Goal: Task Accomplishment & Management: Use online tool/utility

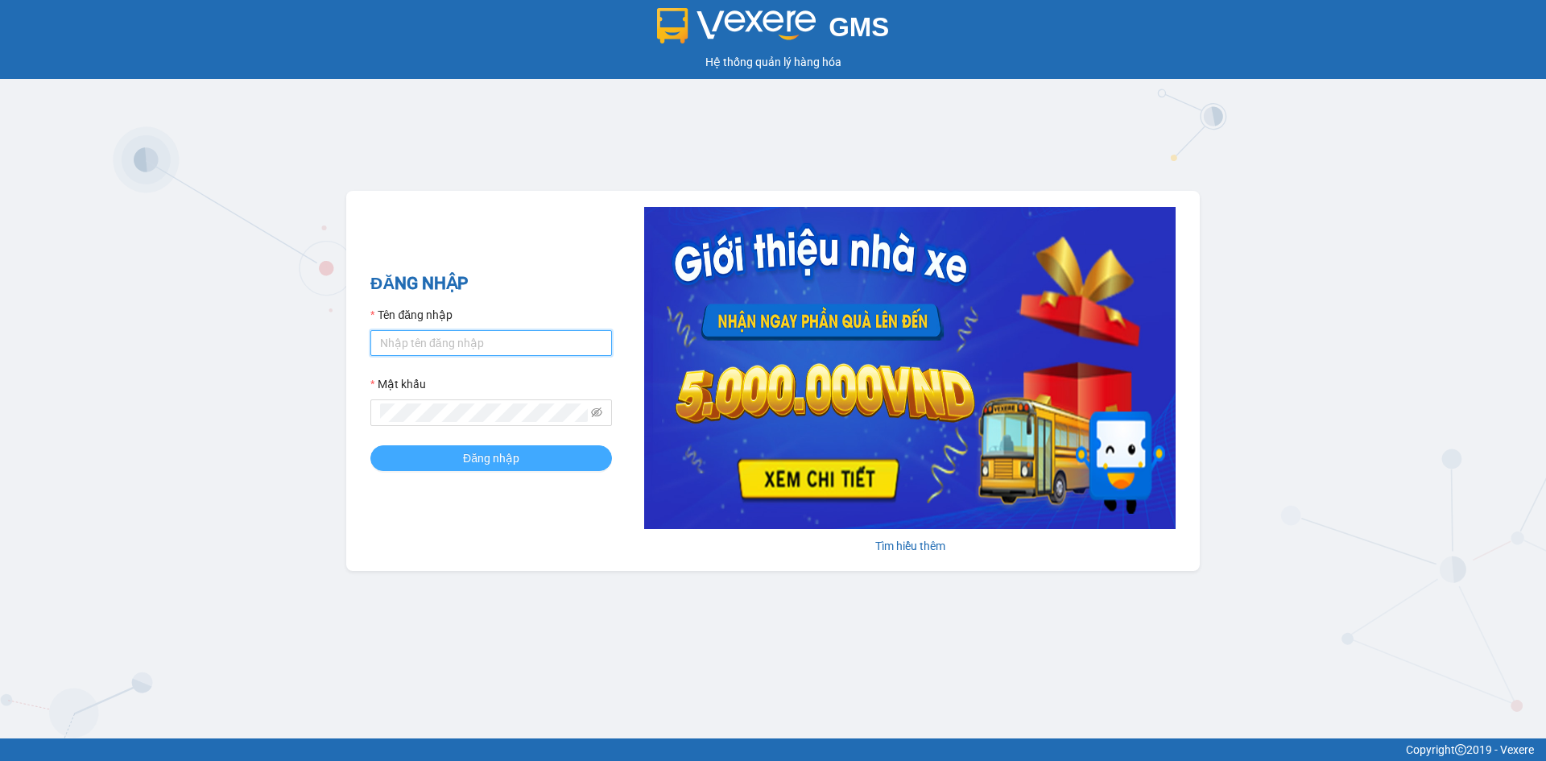
type input "vocongchanh.tkn"
click at [488, 461] on span "Đăng nhập" at bounding box center [491, 458] width 56 height 18
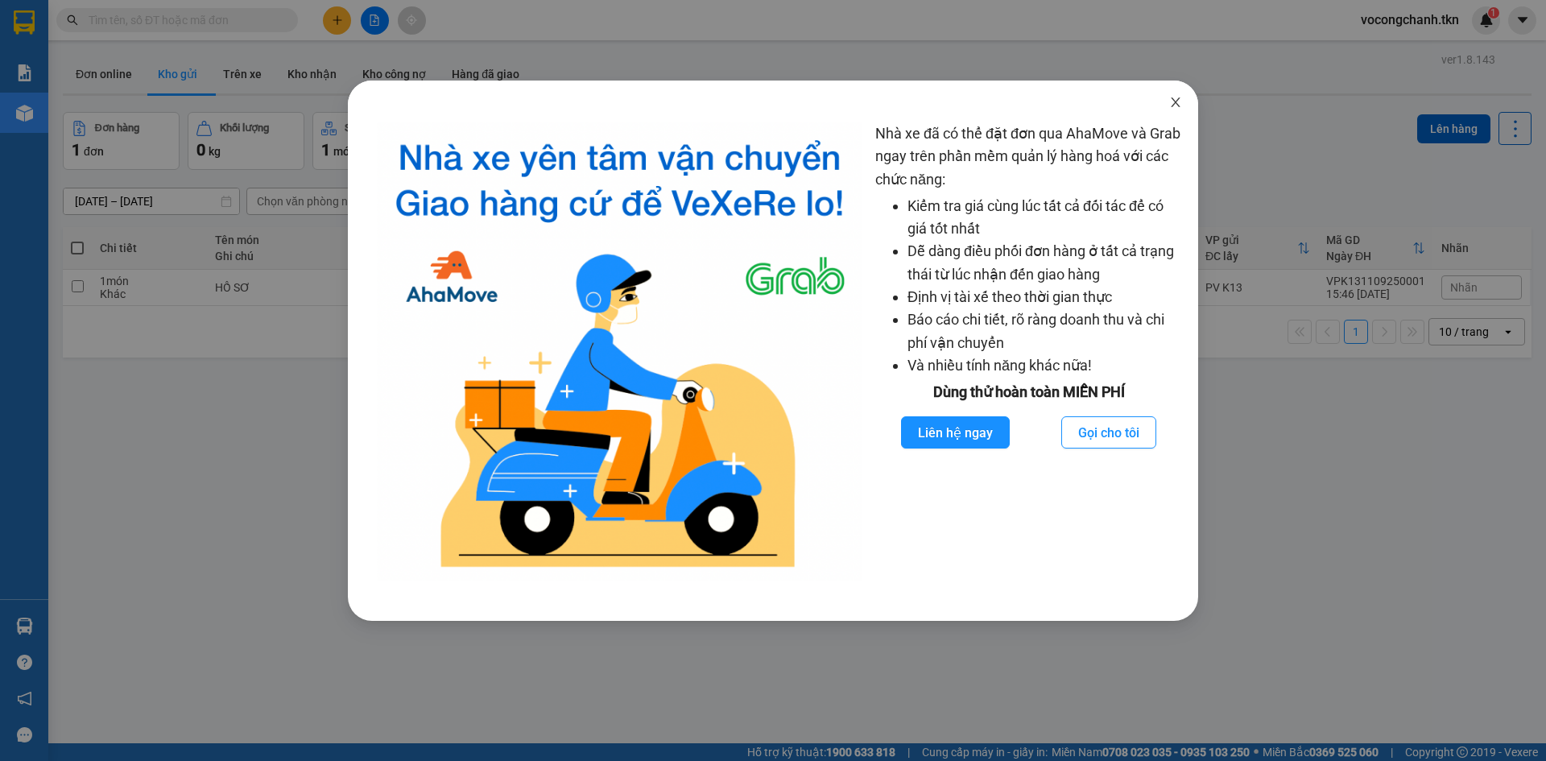
click at [1172, 97] on icon "close" at bounding box center [1175, 102] width 13 height 13
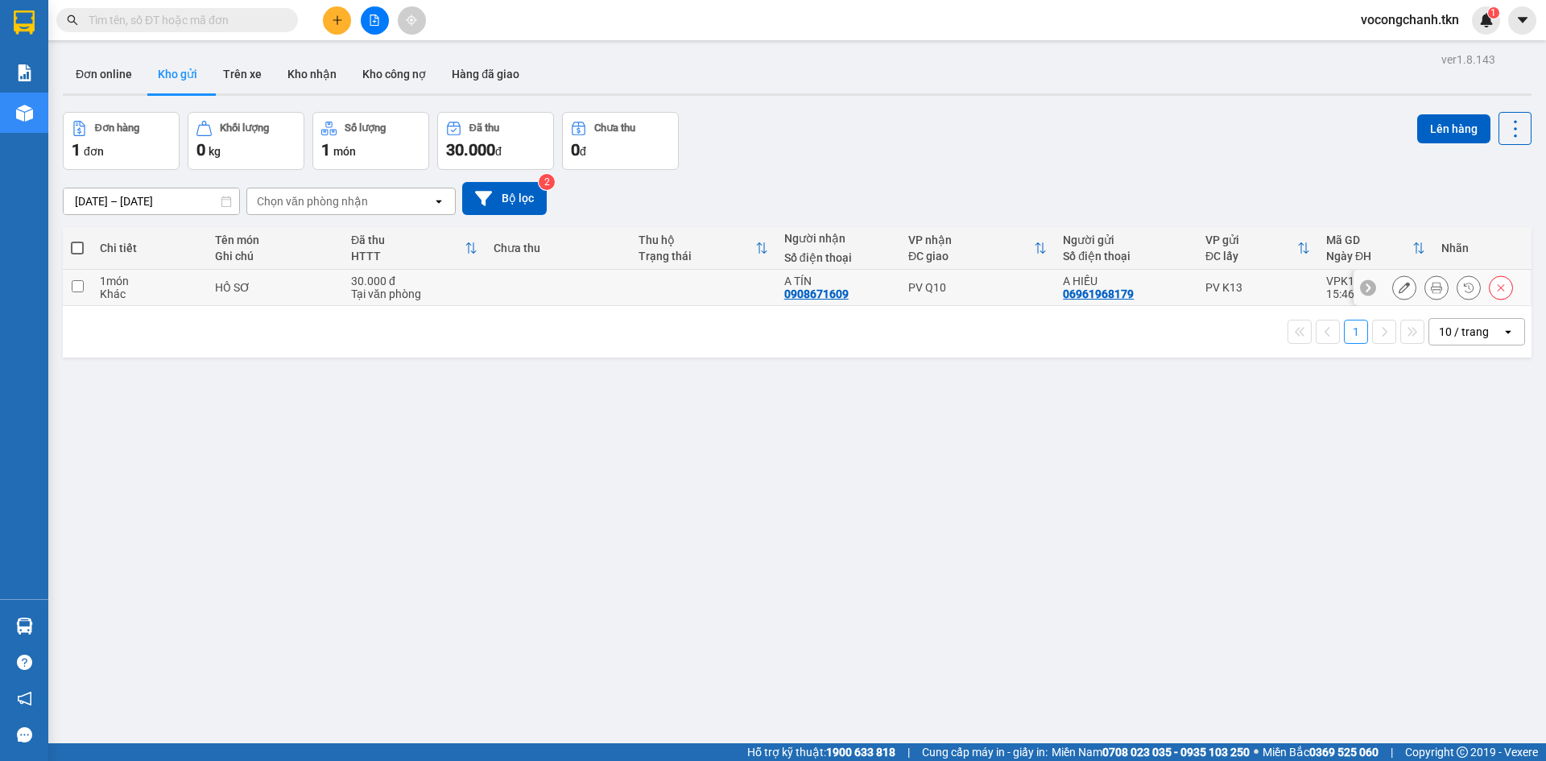
click at [77, 292] on input "checkbox" at bounding box center [78, 286] width 12 height 12
checkbox input "true"
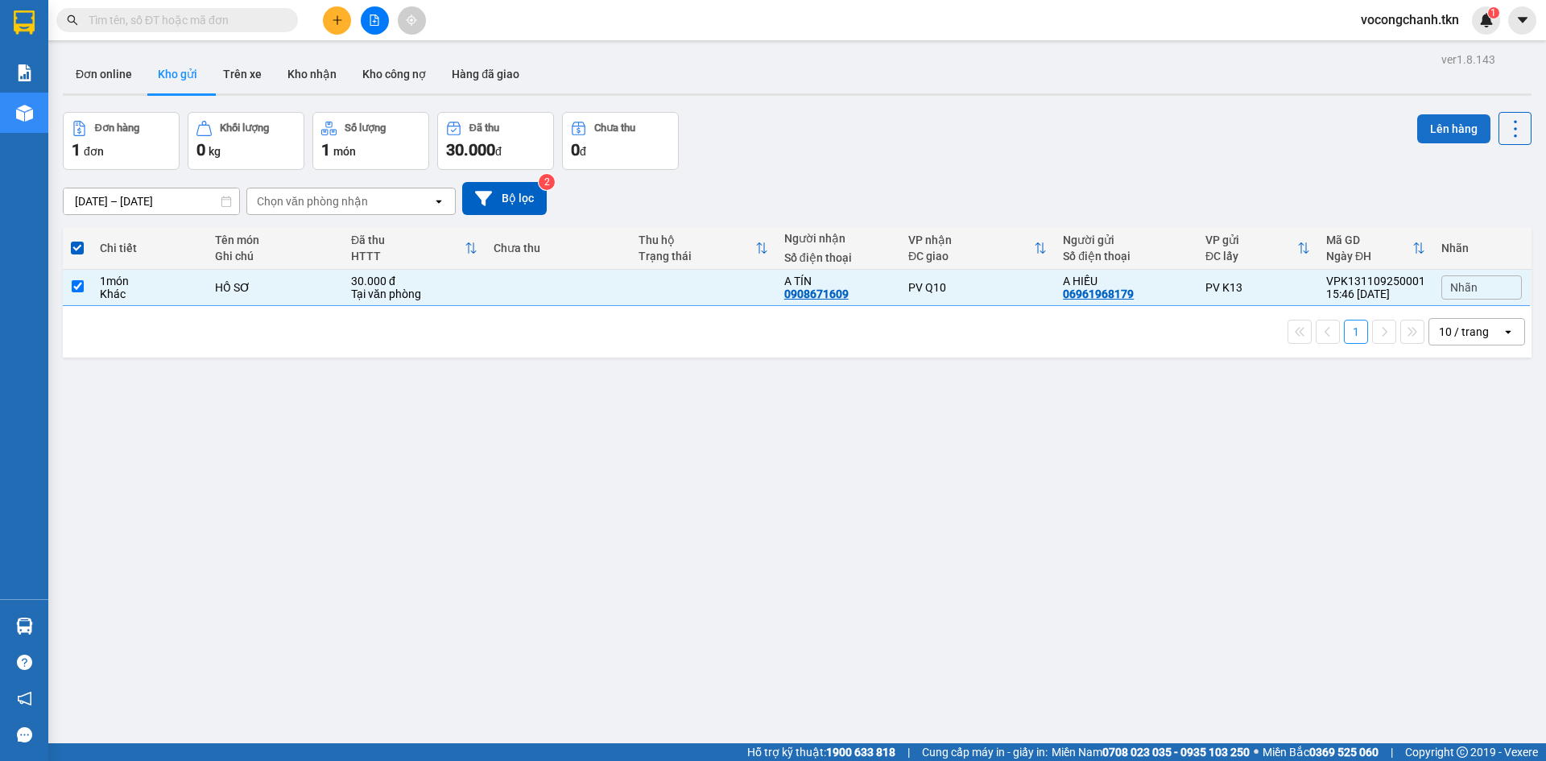
click at [1440, 125] on button "Lên hàng" at bounding box center [1453, 128] width 73 height 29
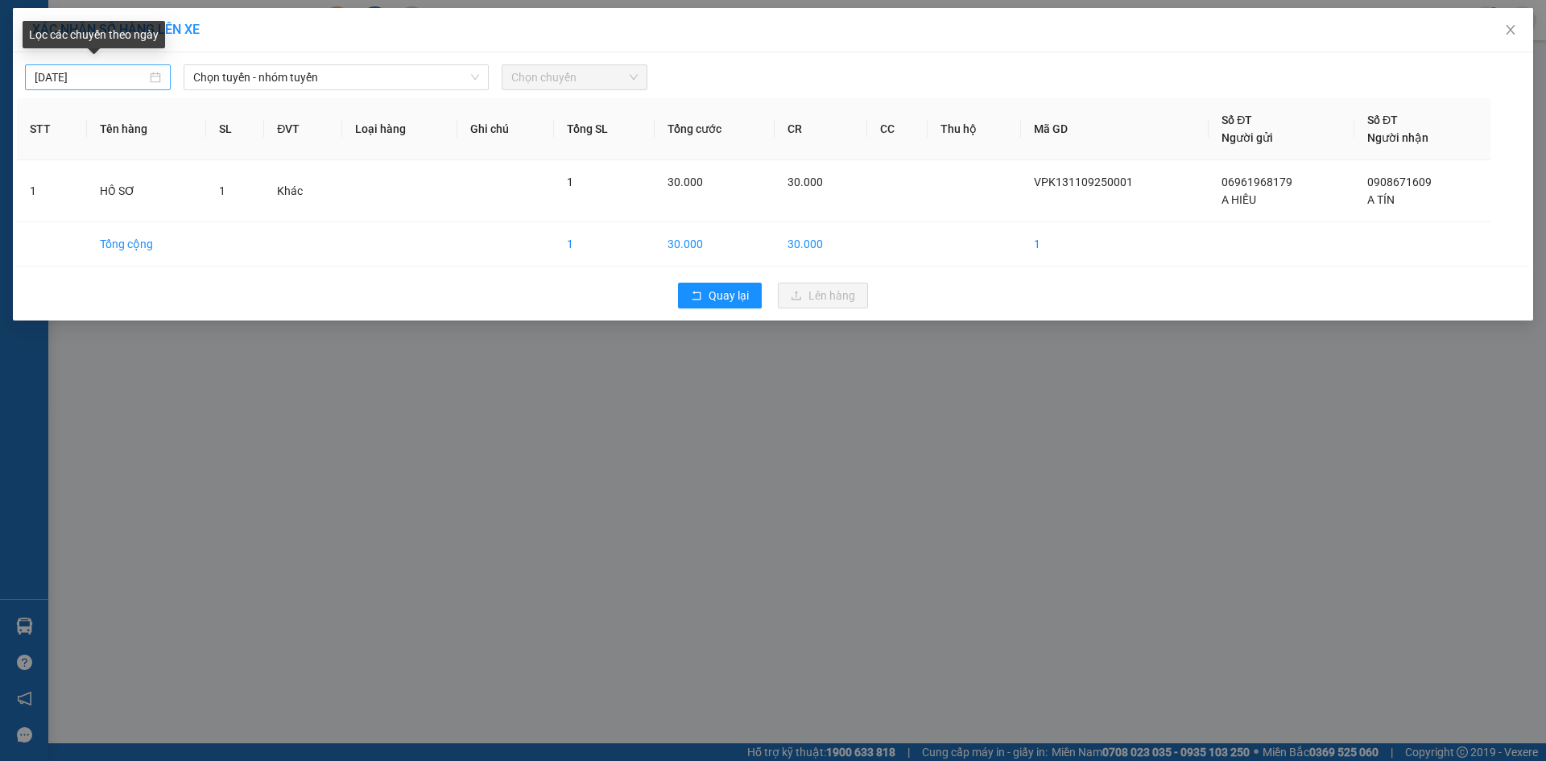
click at [46, 79] on input "12/09/2025" at bounding box center [91, 77] width 112 height 18
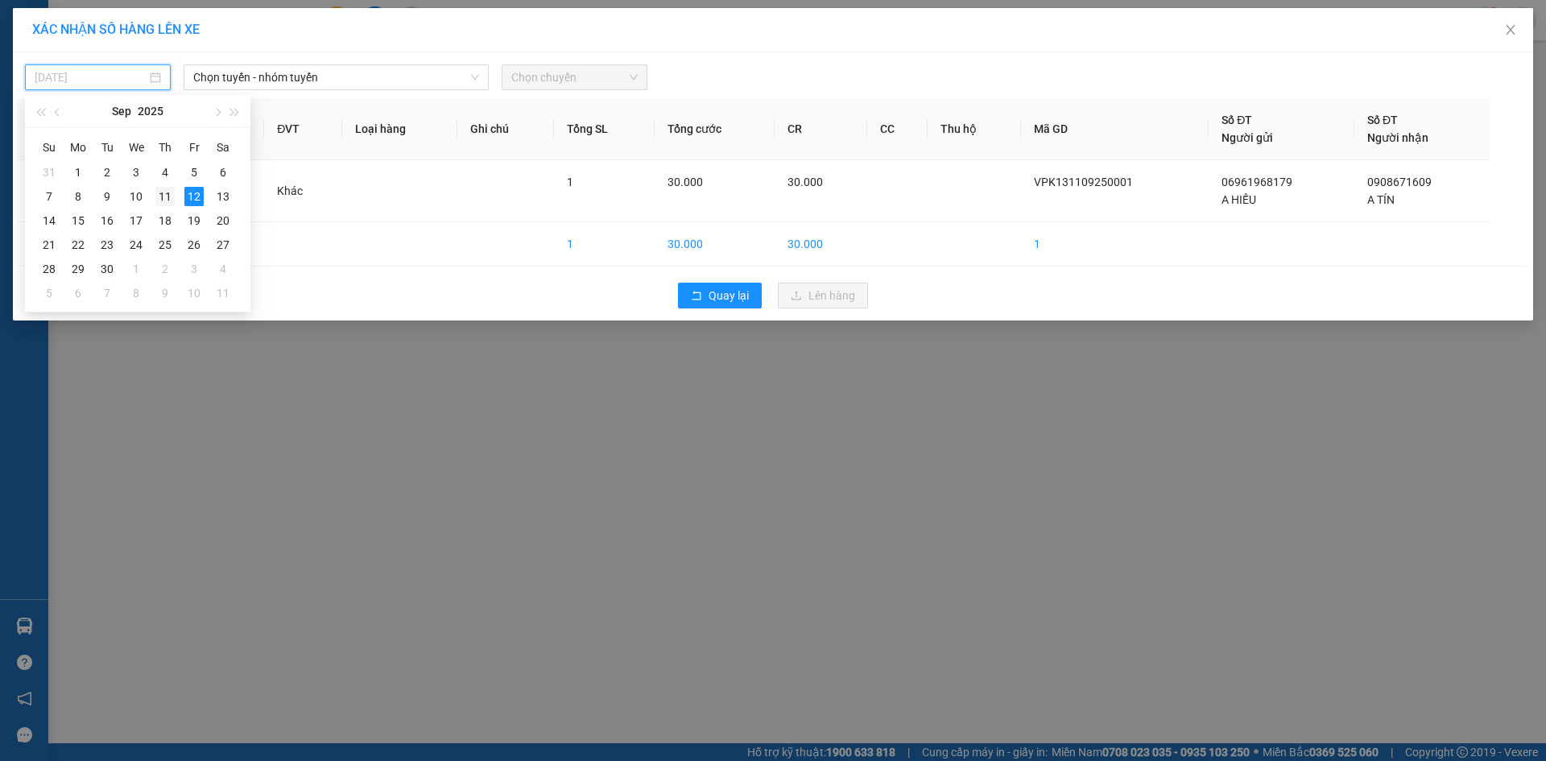
click at [164, 199] on div "11" at bounding box center [164, 196] width 19 height 19
type input "11/09/2025"
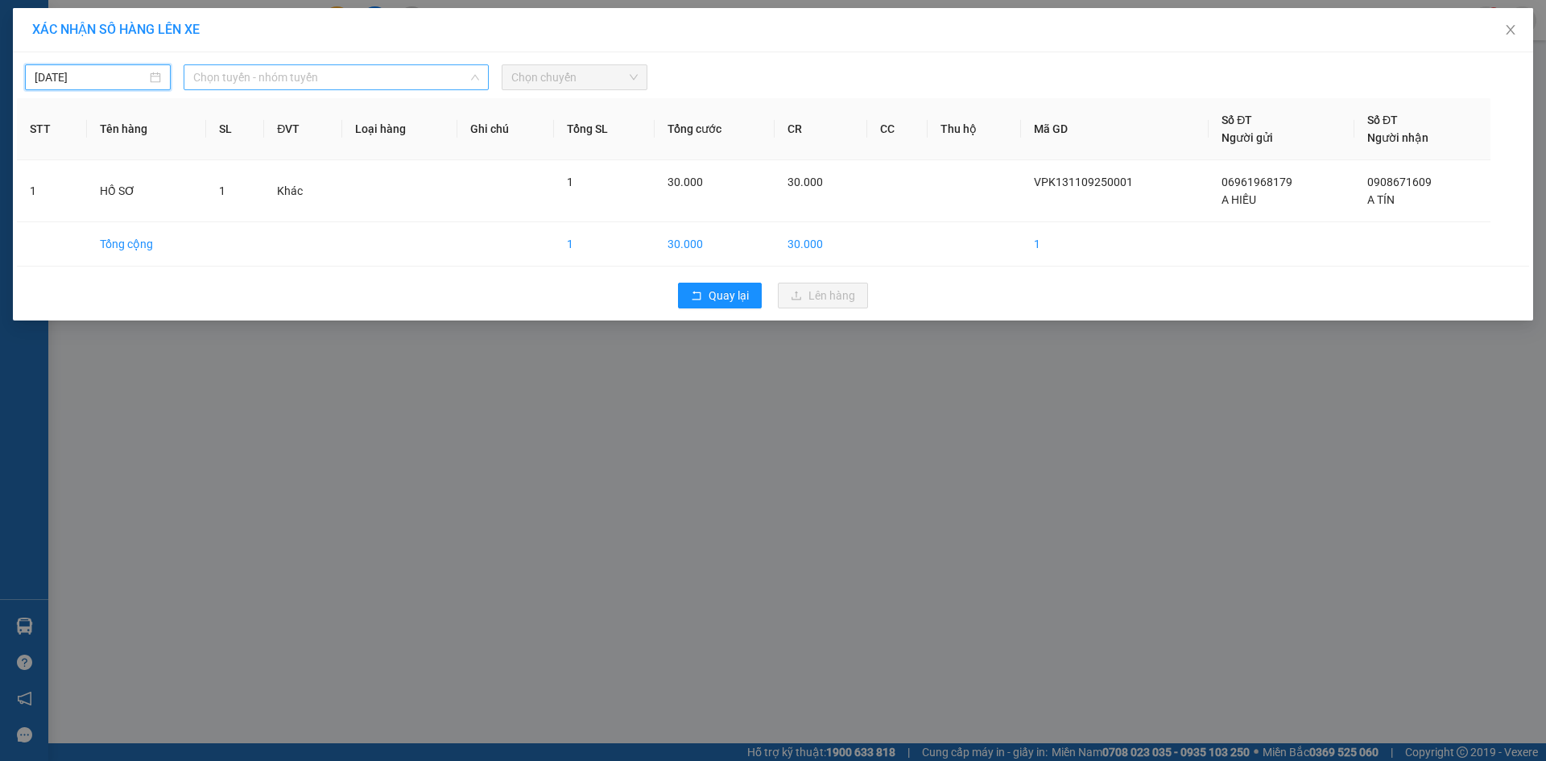
click at [316, 82] on span "Chọn tuyến - nhóm tuyến" at bounding box center [336, 77] width 286 height 24
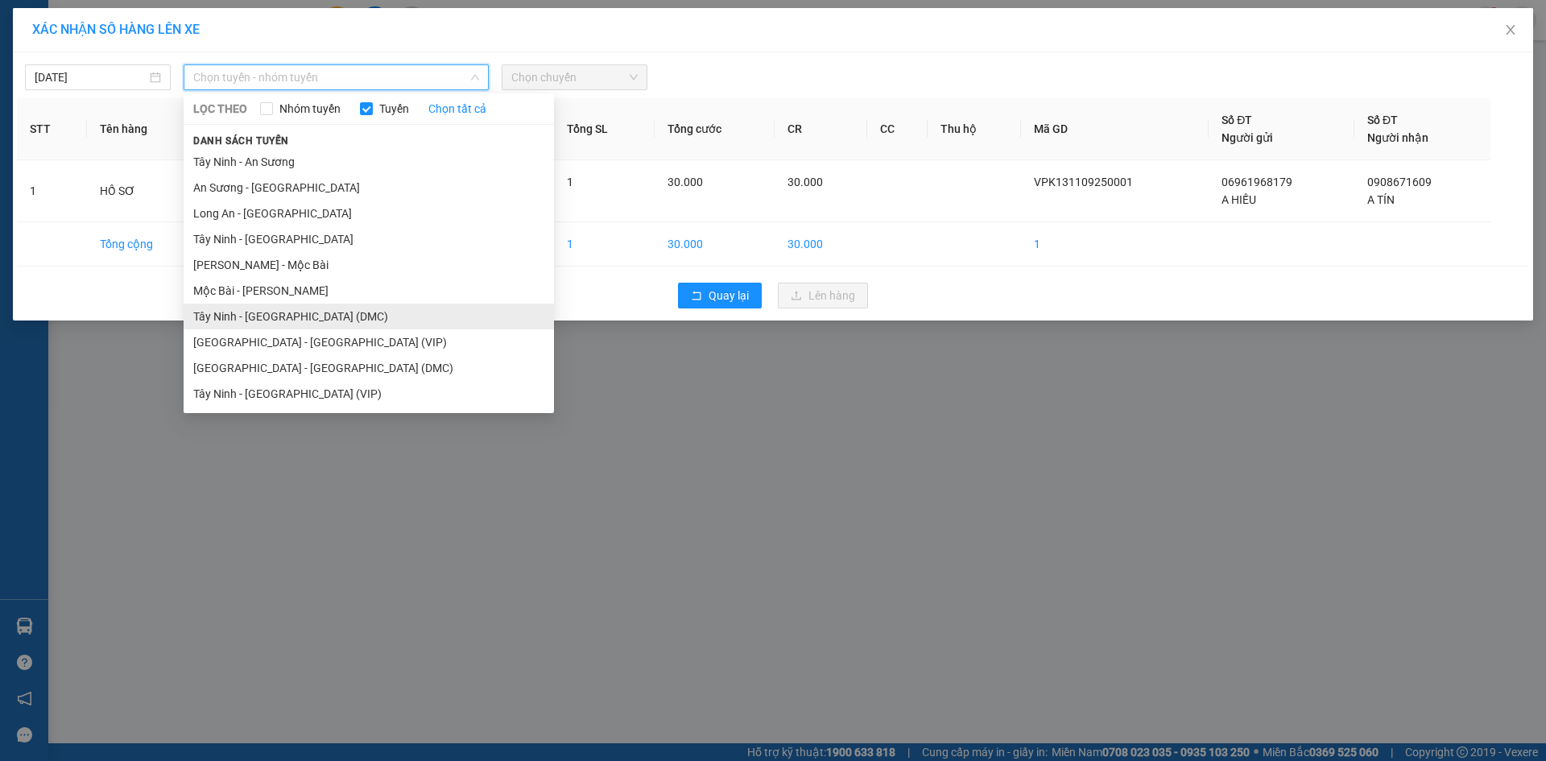
click at [296, 329] on li "Tây Ninh - Sài Gòn (DMC)" at bounding box center [369, 317] width 370 height 26
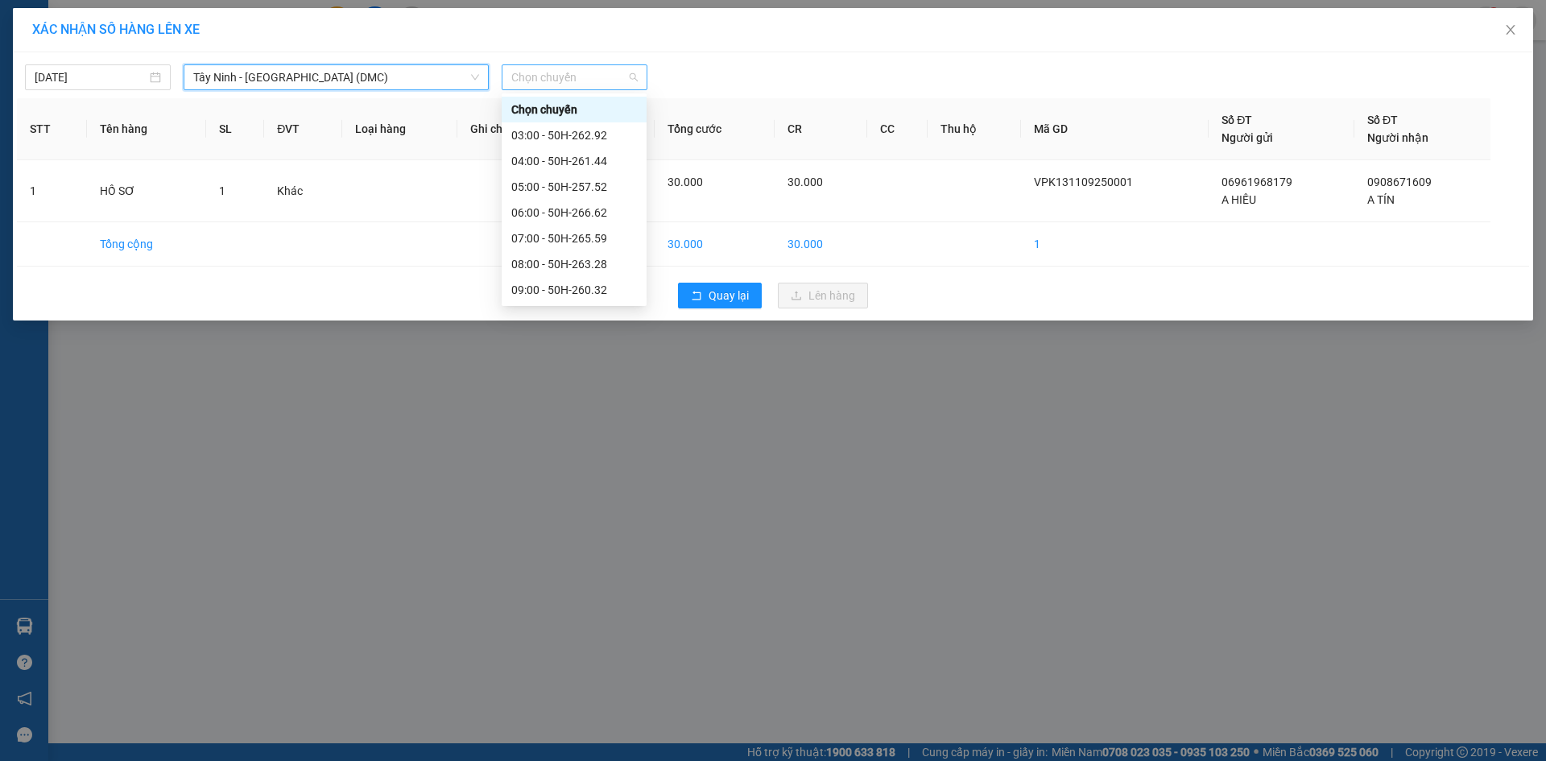
click at [548, 82] on span "Chọn chuyến" at bounding box center [574, 77] width 126 height 24
click at [587, 260] on div "16:00 - 50H-260.32" at bounding box center [574, 264] width 126 height 18
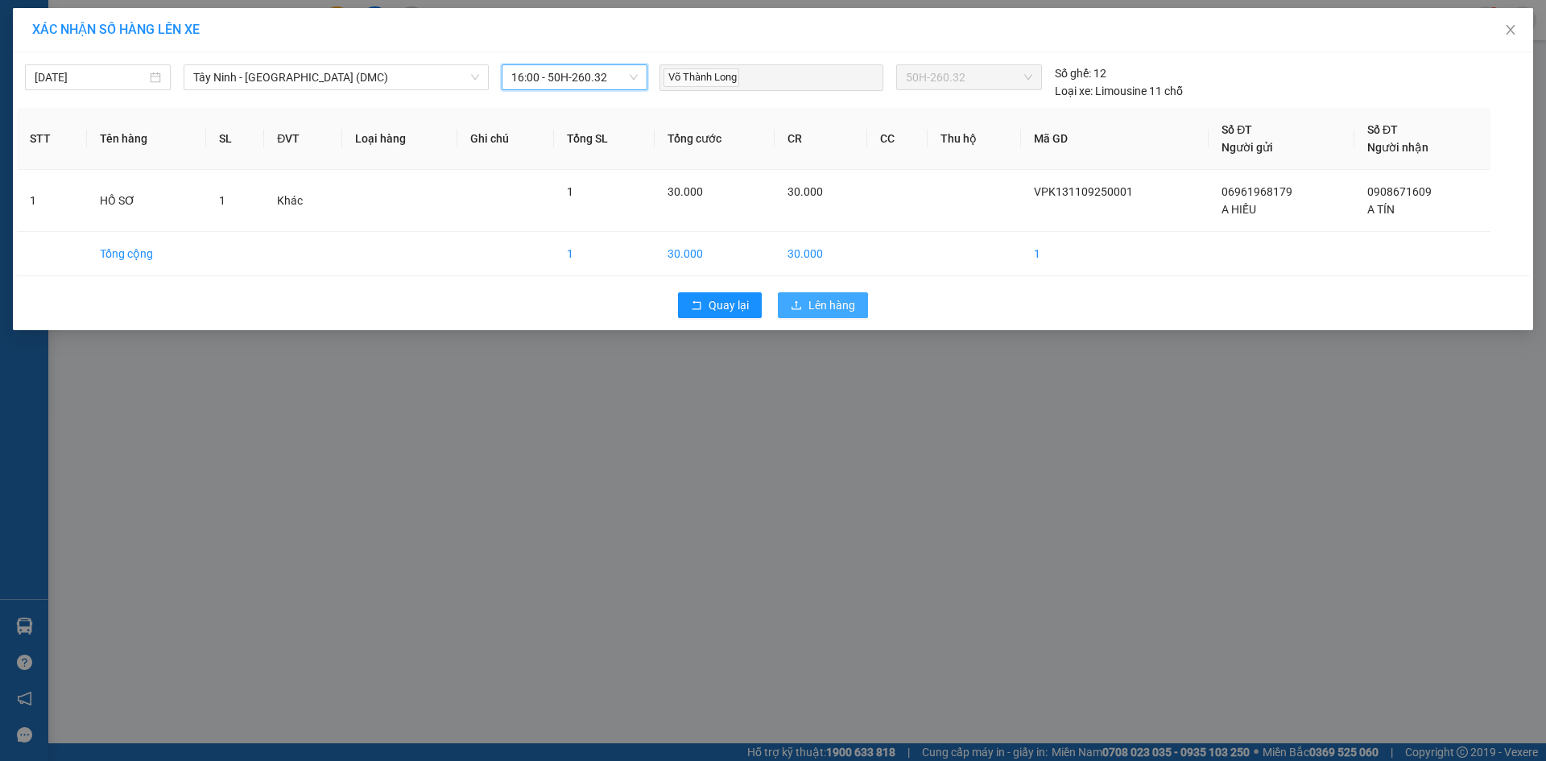
click at [825, 314] on span "Lên hàng" at bounding box center [831, 305] width 47 height 18
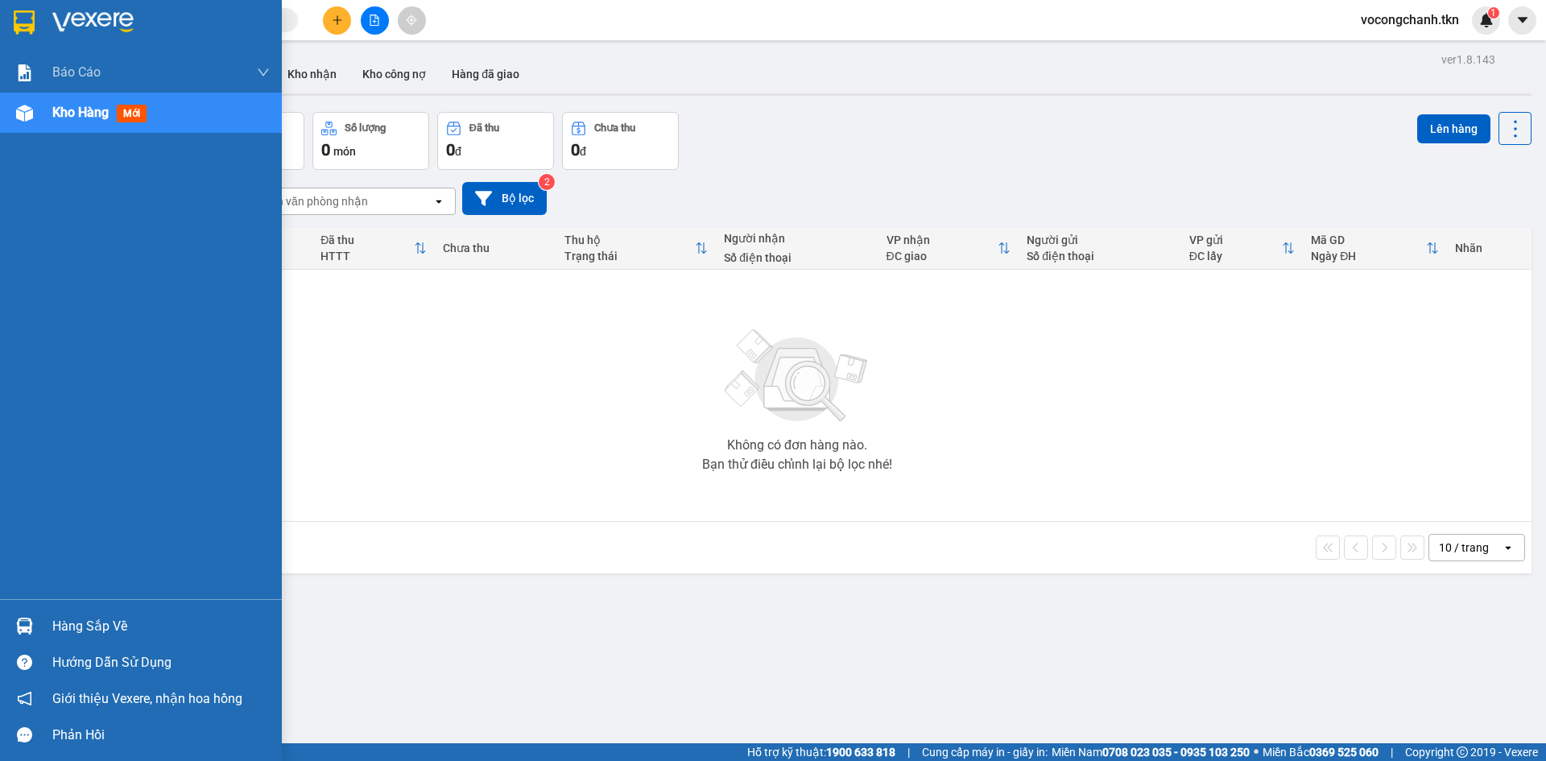
click at [103, 622] on div "Hàng sắp về" at bounding box center [160, 626] width 217 height 24
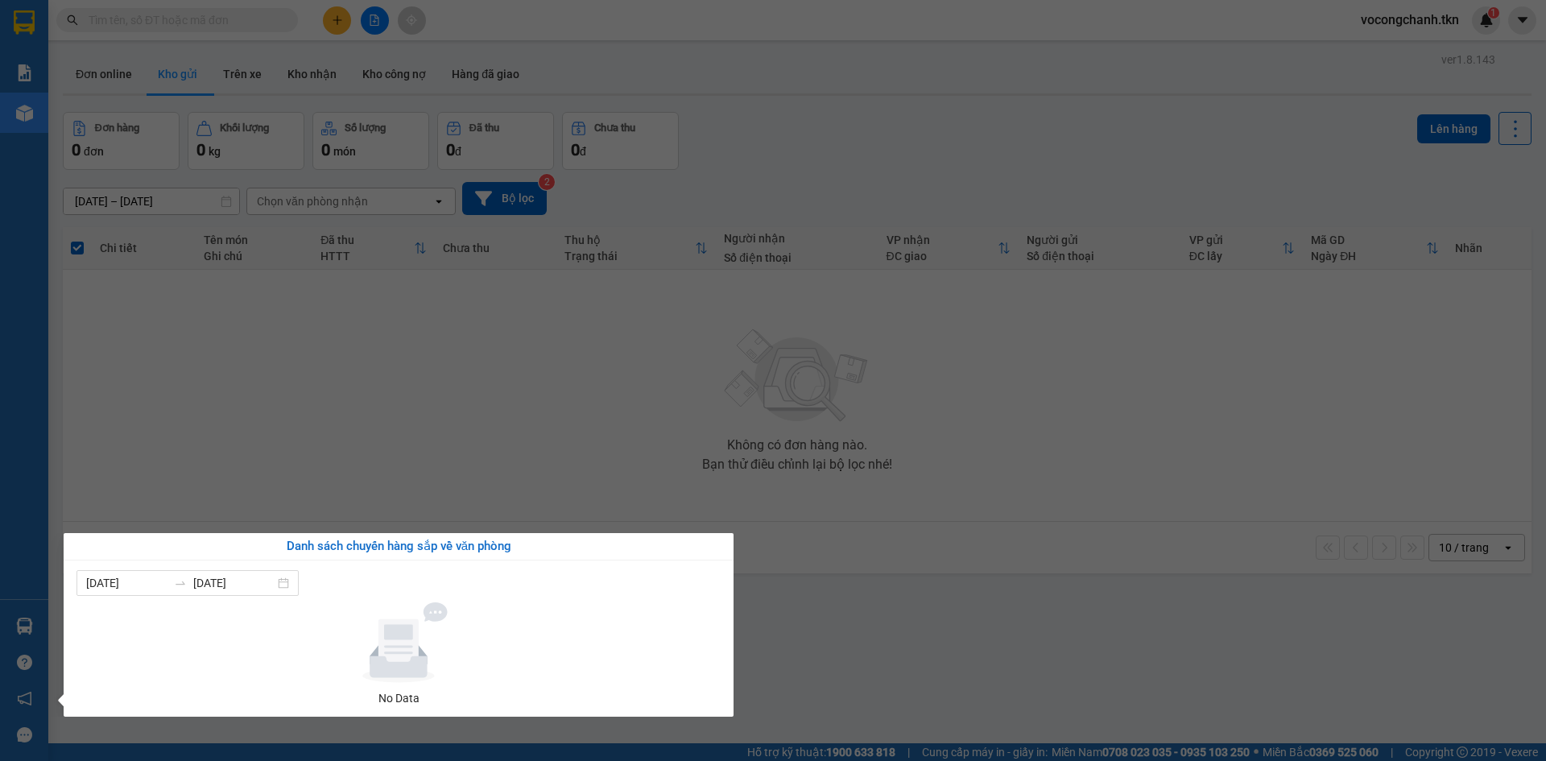
click at [387, 454] on section "Kết quả tìm kiếm ( 0 ) Bộ lọc No Data vocongchanh.tkn 1 Báo cáo Mẫu 1: Báo cáo …" at bounding box center [773, 380] width 1546 height 761
